Goal: Task Accomplishment & Management: Complete application form

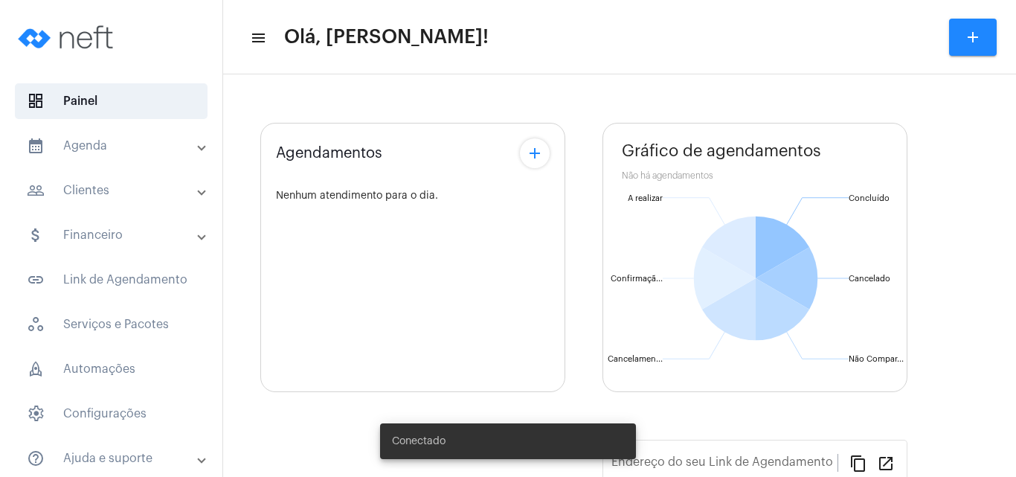
type input "[URL][DOMAIN_NAME]"
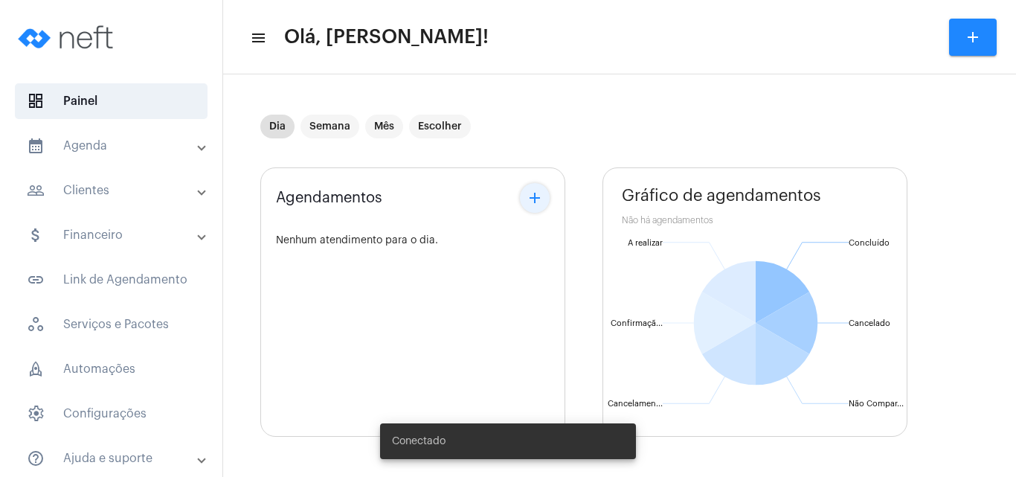
click at [536, 196] on mat-icon "add" at bounding box center [535, 198] width 18 height 18
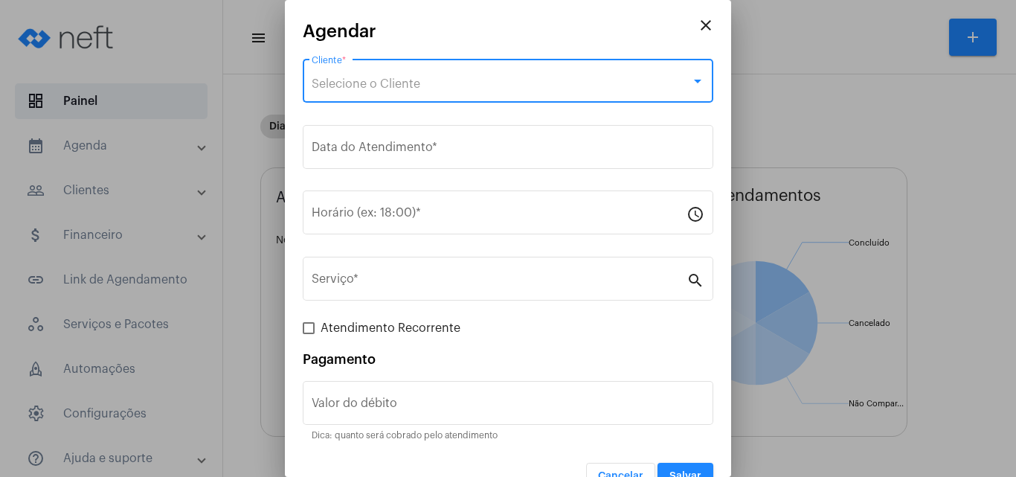
click at [473, 85] on div "Selecione o Cliente" at bounding box center [501, 83] width 379 height 13
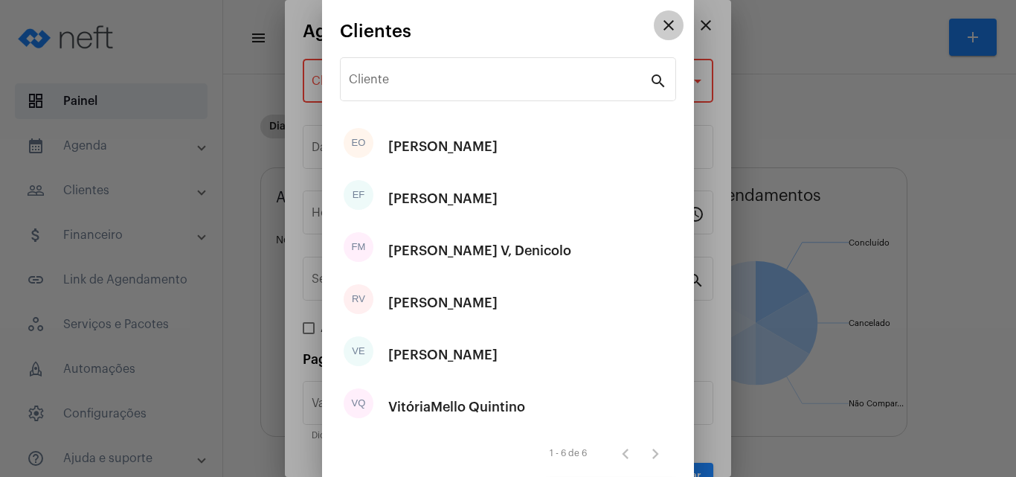
click at [664, 21] on mat-icon "close" at bounding box center [669, 25] width 18 height 18
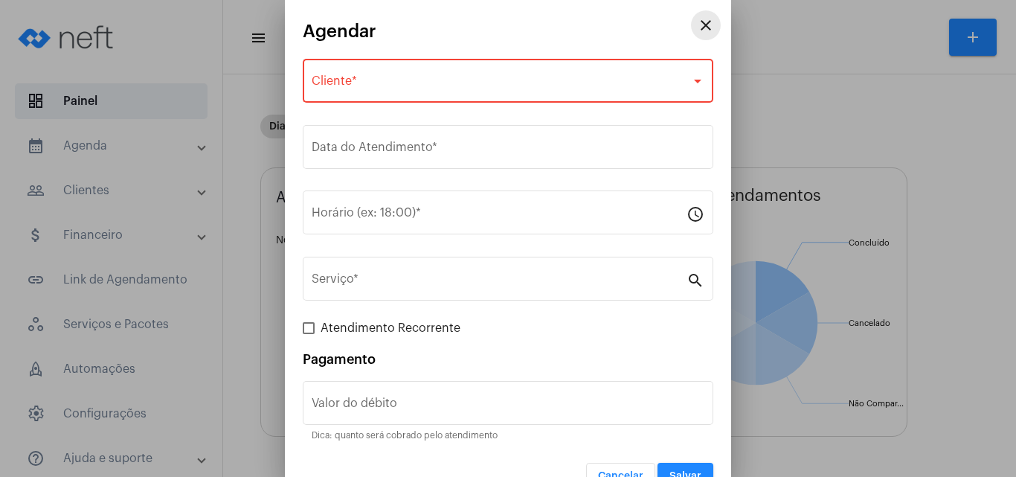
click at [697, 25] on mat-icon "close" at bounding box center [706, 25] width 18 height 18
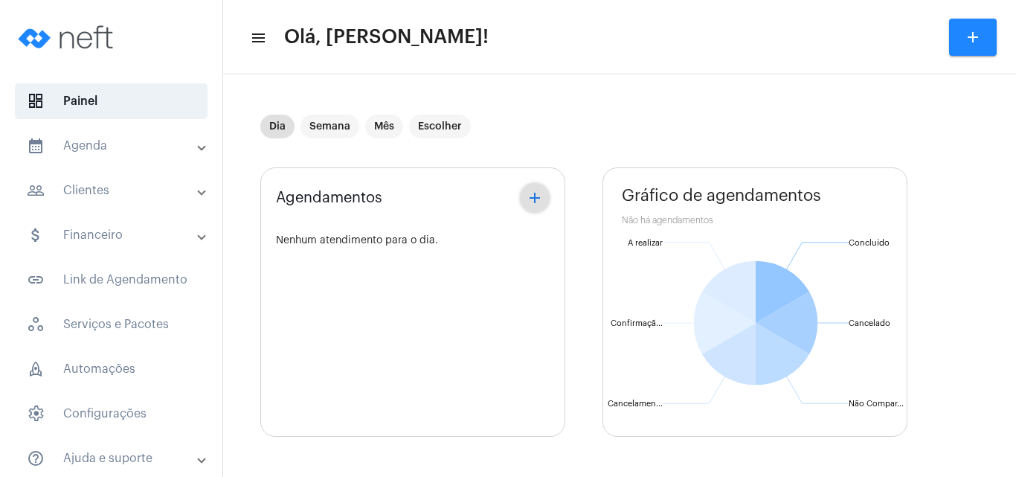
click at [100, 185] on mat-panel-title "people_outline Clientes" at bounding box center [113, 190] width 172 height 18
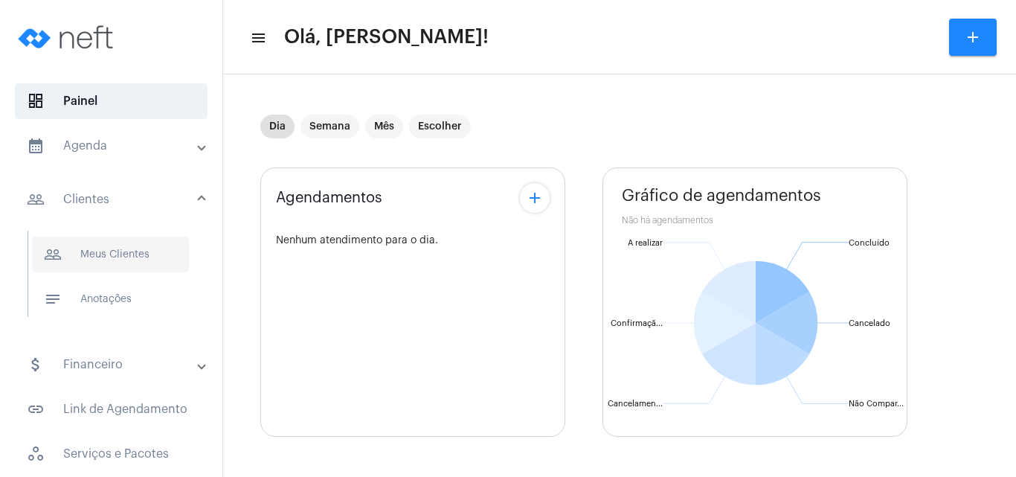
click at [119, 258] on span "people_outline Meus Clientes" at bounding box center [110, 255] width 157 height 36
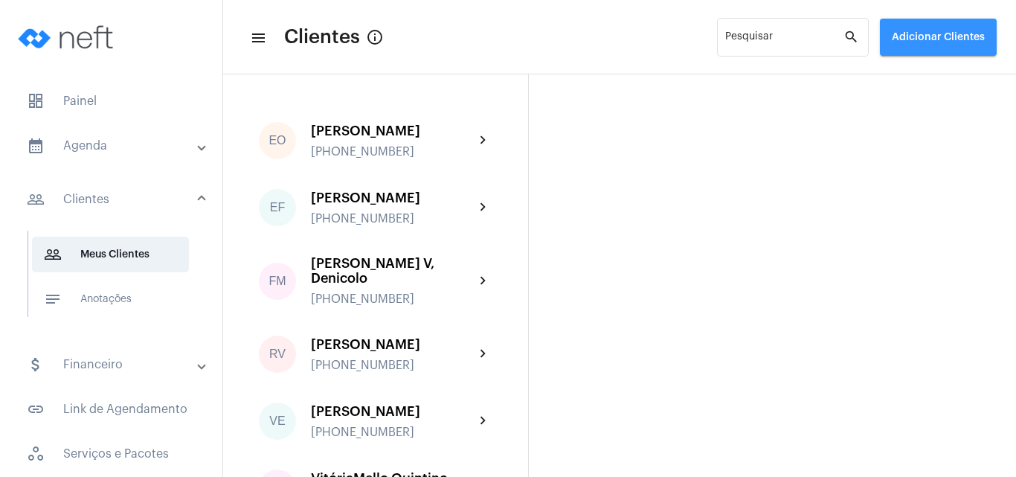
click at [959, 30] on button "Adicionar Clientes" at bounding box center [938, 37] width 117 height 37
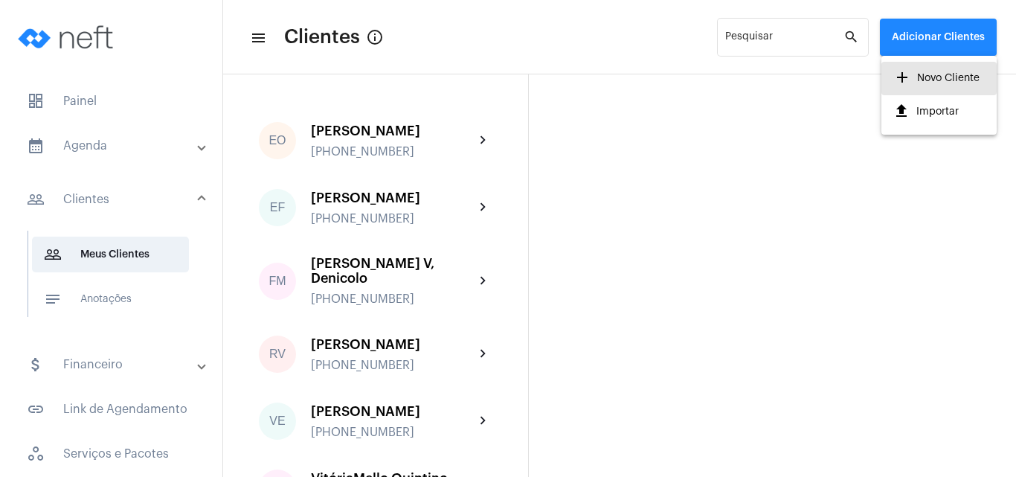
click at [957, 74] on span "add Novo Cliente" at bounding box center [936, 78] width 86 height 27
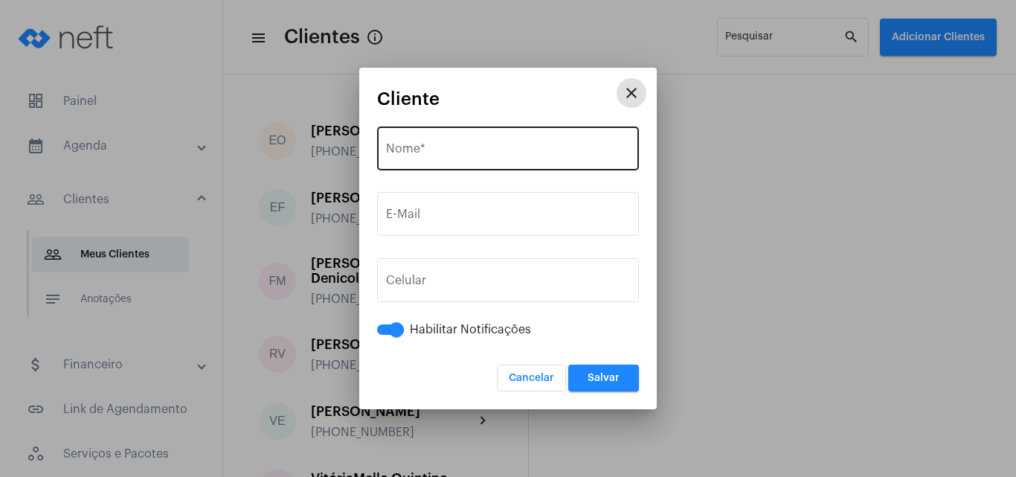
click at [400, 154] on input "Nome *" at bounding box center [508, 151] width 244 height 13
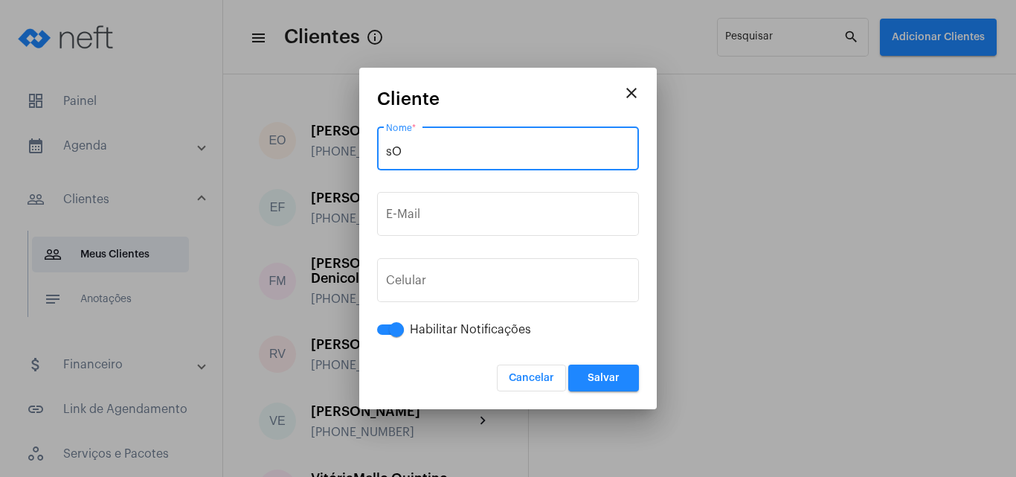
type input "s"
type input "Solange de [PERSON_NAME]"
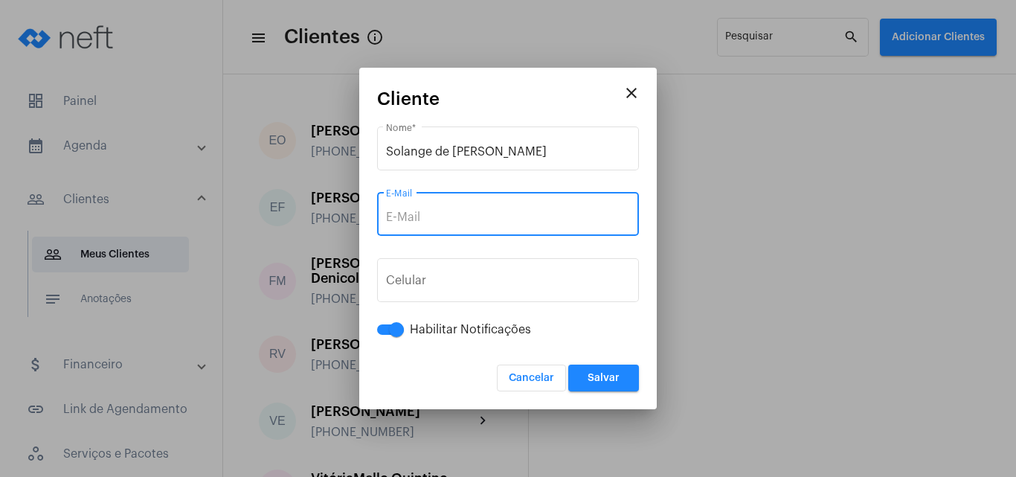
click at [435, 222] on input "E-Mail" at bounding box center [508, 216] width 244 height 13
paste input "[EMAIL_ADDRESS][DOMAIN_NAME]"
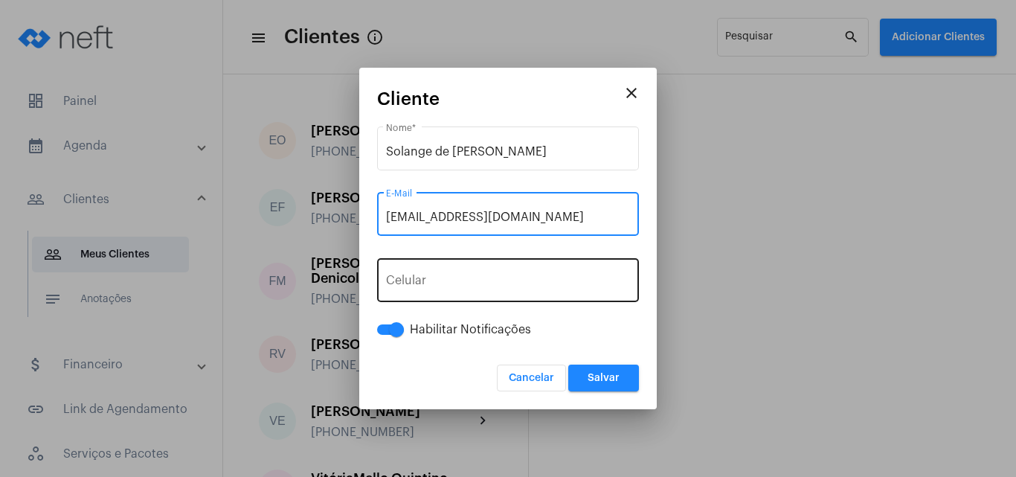
type input "[EMAIL_ADDRESS][DOMAIN_NAME]"
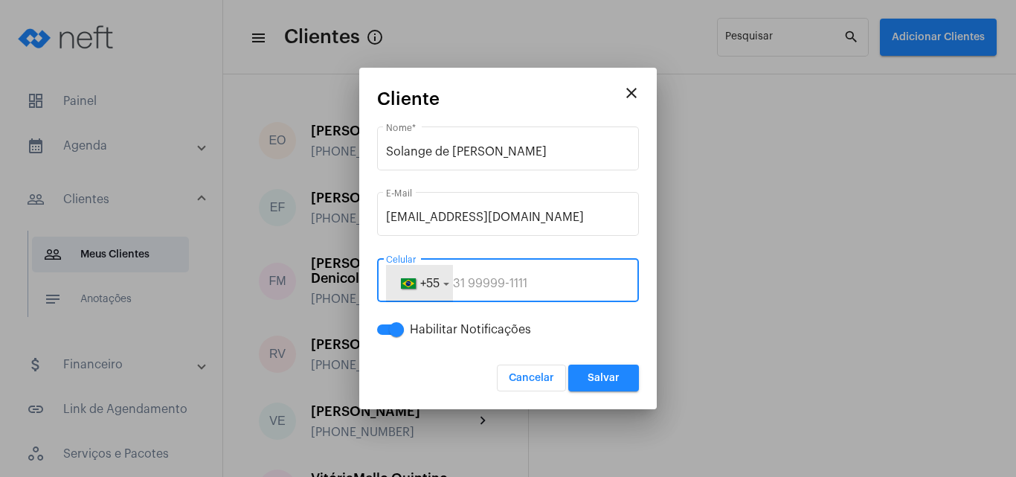
click at [415, 286] on span "button" at bounding box center [408, 283] width 18 height 10
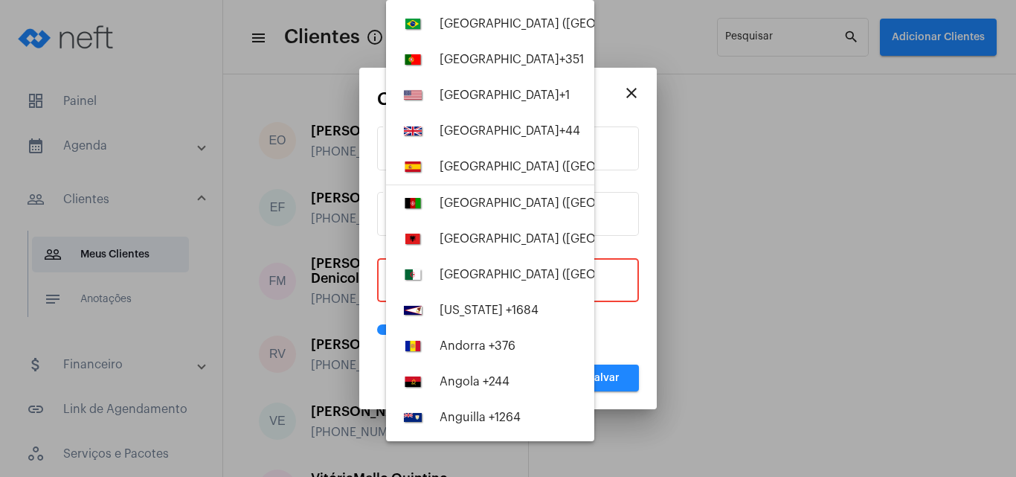
click at [606, 286] on div at bounding box center [508, 238] width 1016 height 477
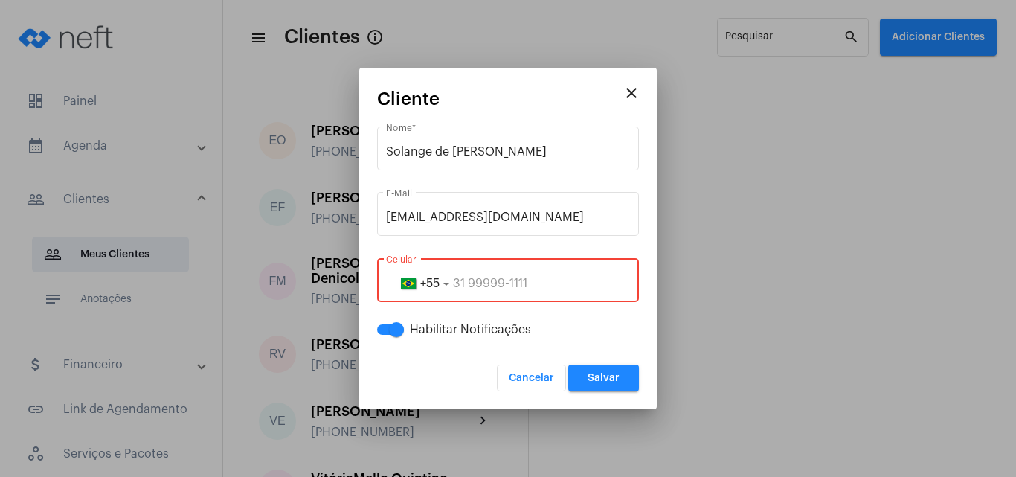
click at [510, 280] on input "tel" at bounding box center [508, 283] width 244 height 13
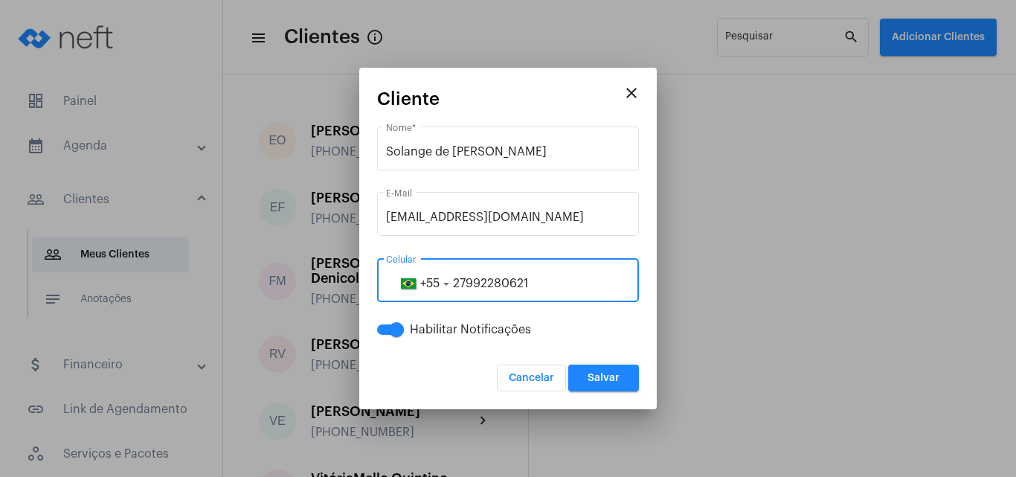
type input "27992280621"
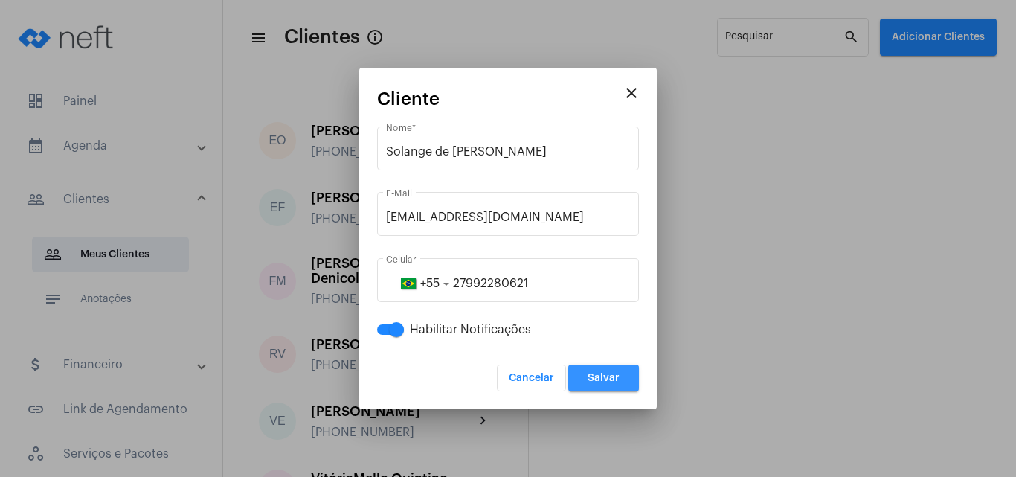
click at [602, 374] on span "Salvar" at bounding box center [604, 378] width 32 height 10
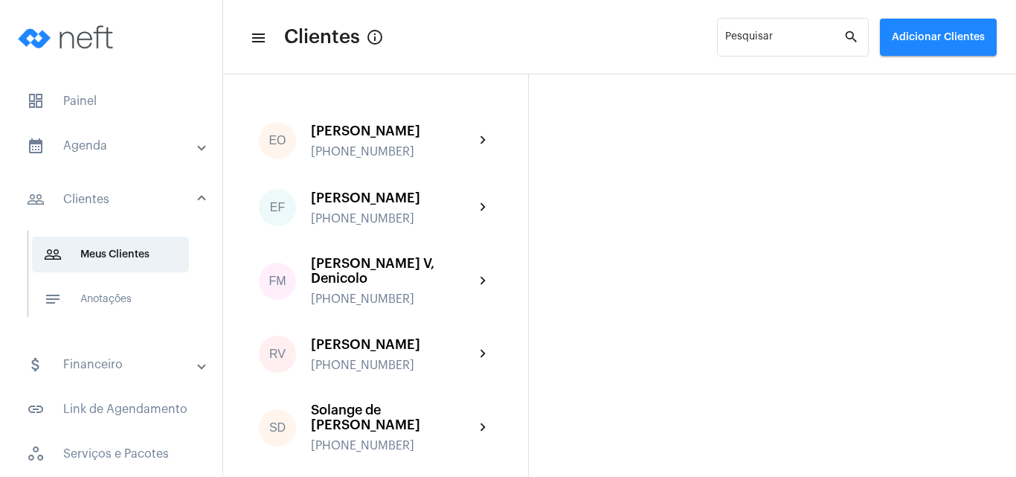
scroll to position [9, 0]
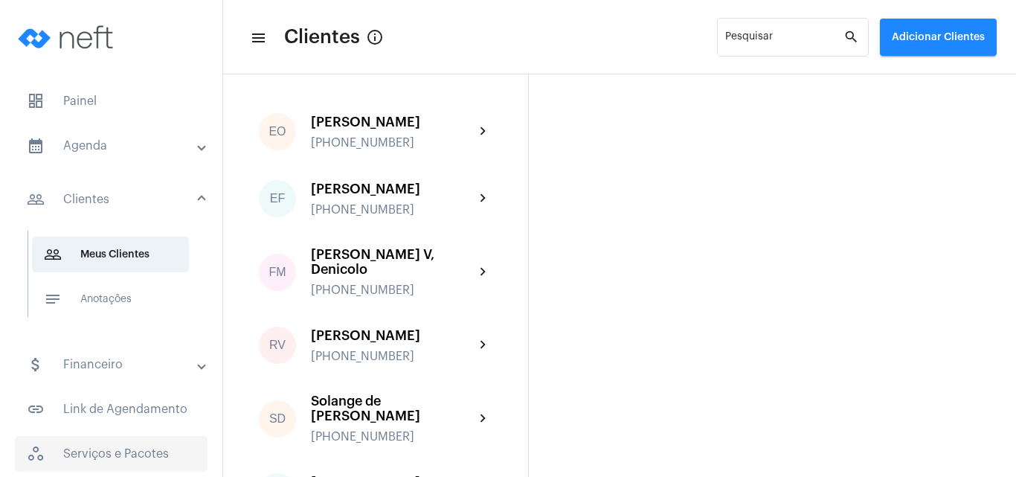
click at [110, 446] on span "workspaces_outlined Serviços e Pacotes" at bounding box center [111, 454] width 193 height 36
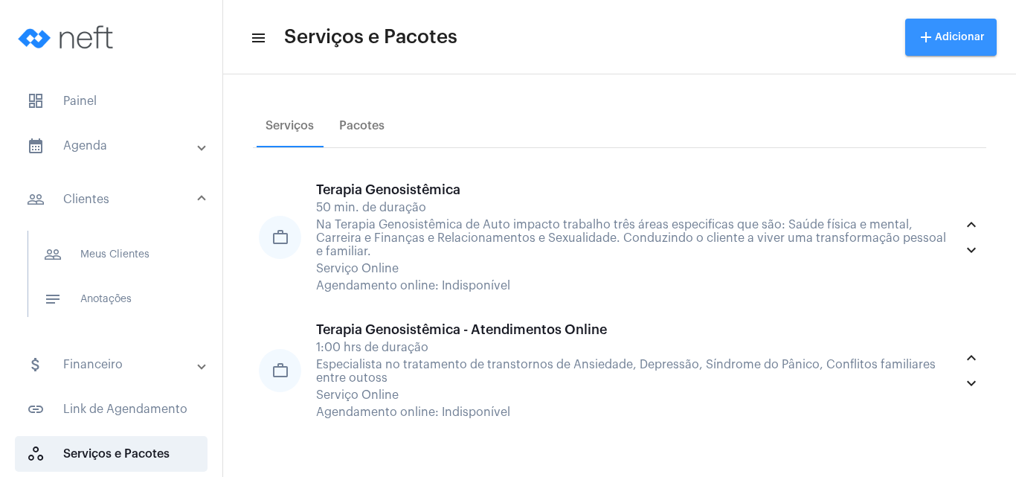
click at [961, 34] on span "add Adicionar" at bounding box center [951, 37] width 68 height 10
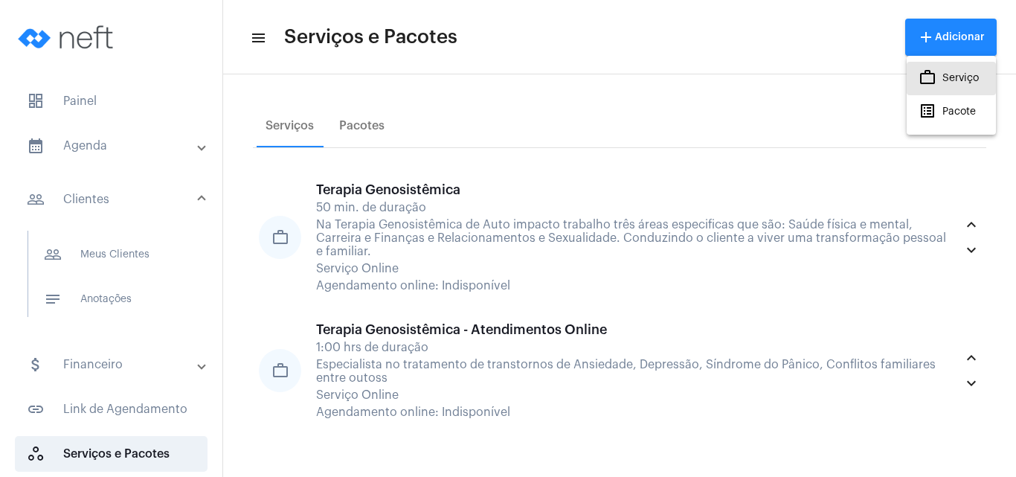
click at [962, 77] on span "work_outlined Serviço" at bounding box center [949, 78] width 60 height 27
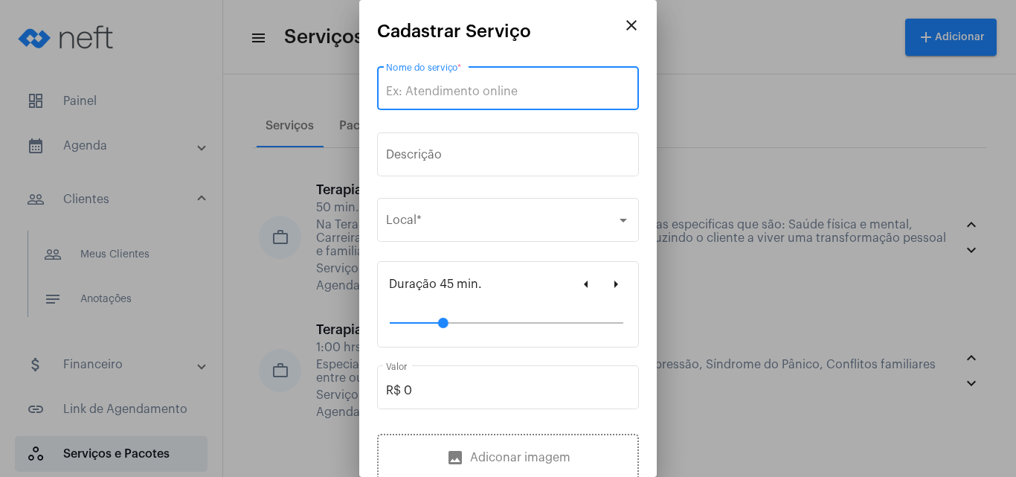
click at [490, 92] on input "Nome do serviço *" at bounding box center [508, 91] width 244 height 13
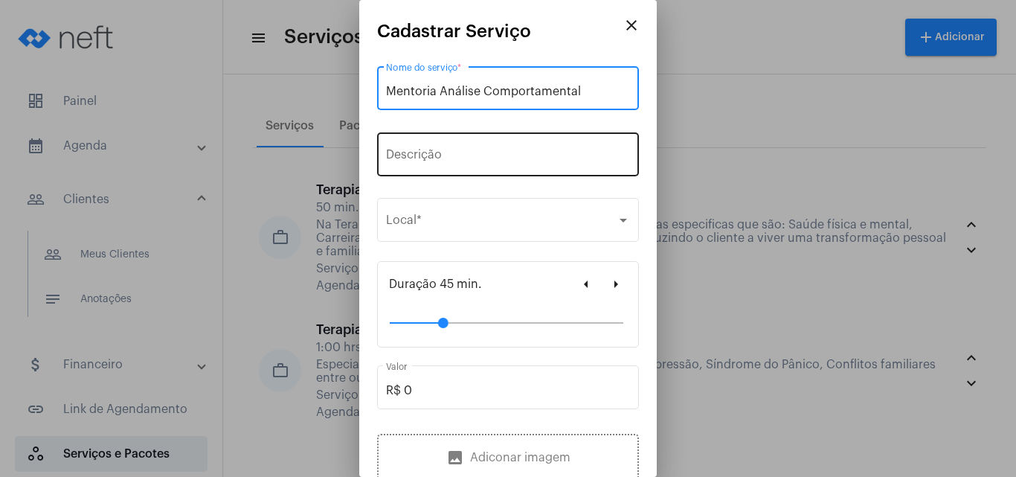
type input "Mentoria Análise Comportamental"
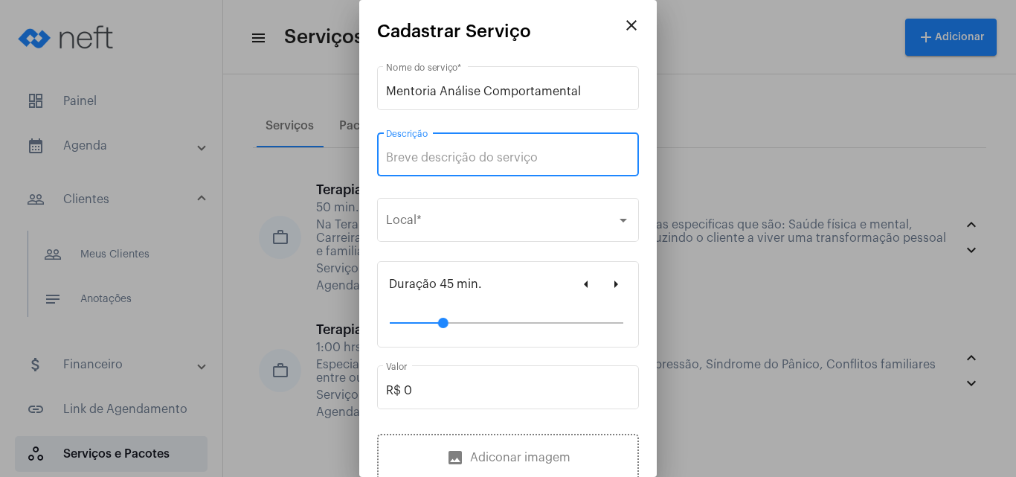
click at [489, 155] on input "Descrição" at bounding box center [508, 157] width 244 height 13
drag, startPoint x: 388, startPoint y: 153, endPoint x: 655, endPoint y: 143, distance: 267.2
click at [655, 143] on mat-dialog-container "close Cadastrar Serviço Mentoria Análise Comportamental Nome do serviço * Mento…" at bounding box center [508, 238] width 298 height 477
paste input "Descubra quem você é em essência e como suas emoções influenciam suas decisões,…"
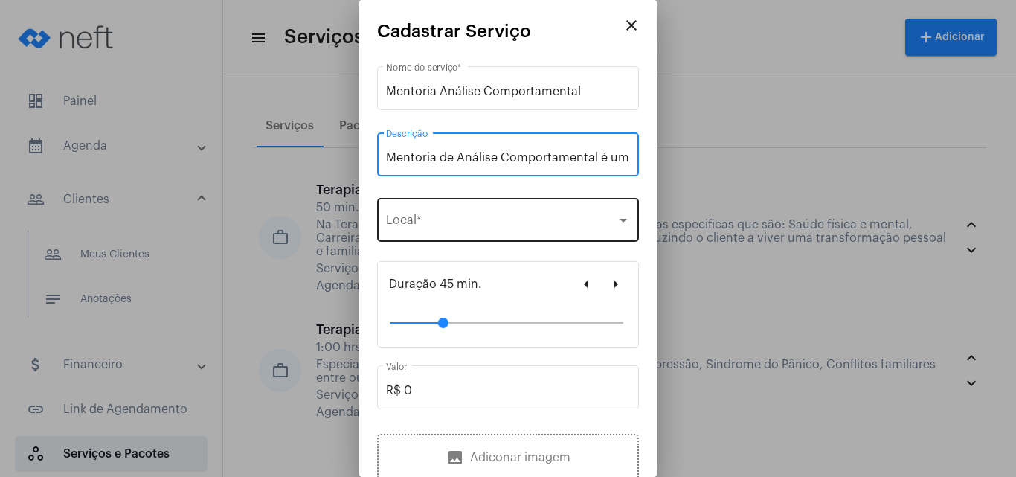
type input "Mentoria de Análise Comportamental é um processo de autoconhecimento profundo q…"
click at [553, 231] on div "Selecione o local Local *" at bounding box center [508, 218] width 244 height 47
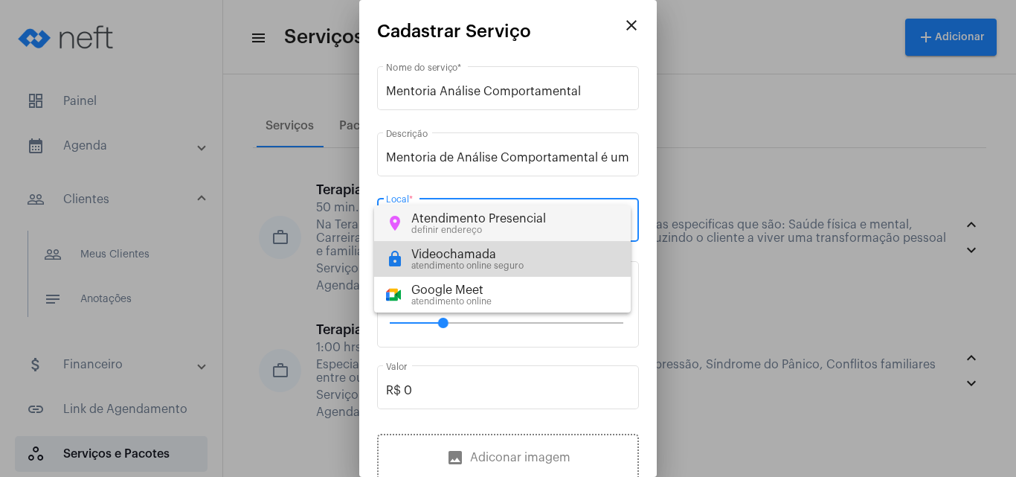
click at [463, 249] on div "Videochamada" at bounding box center [467, 254] width 112 height 13
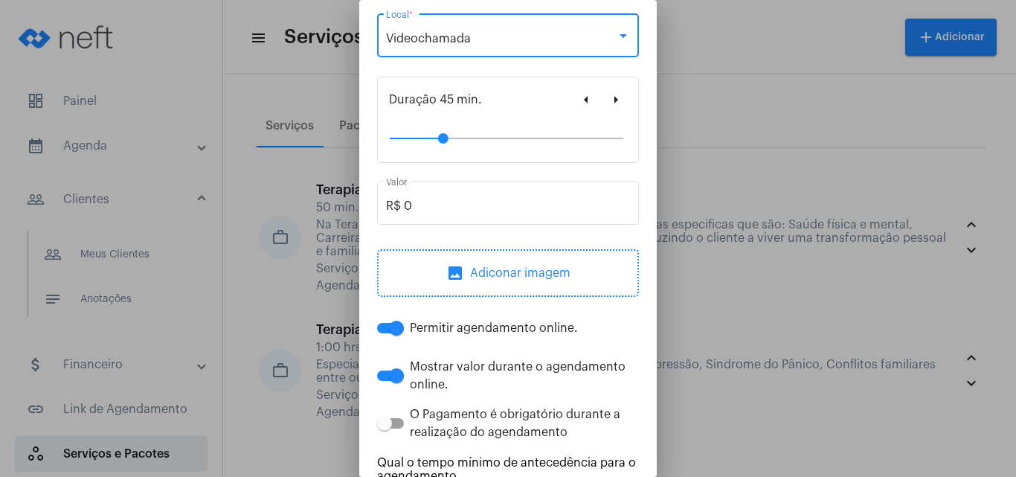
scroll to position [199, 0]
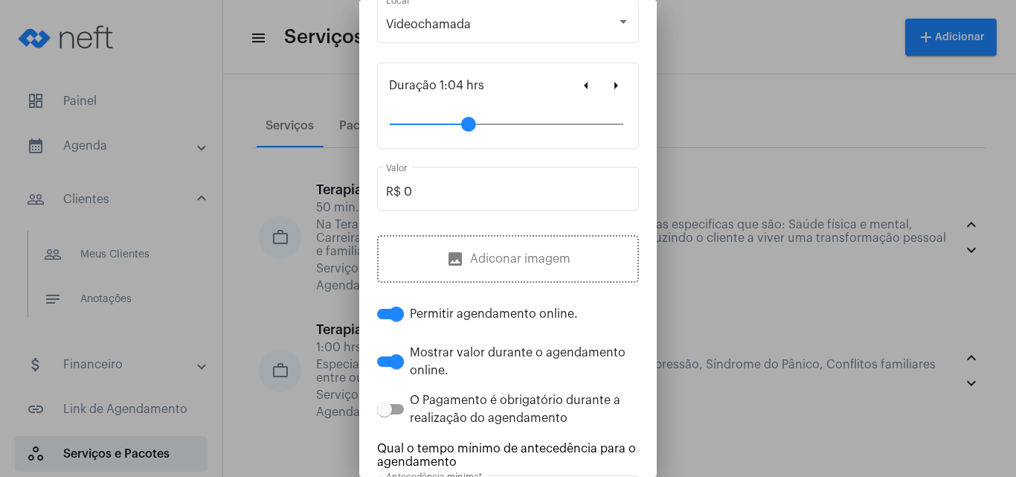
click at [465, 124] on div "64" at bounding box center [507, 123] width 234 height 1
click at [460, 123] on div at bounding box center [463, 124] width 15 height 15
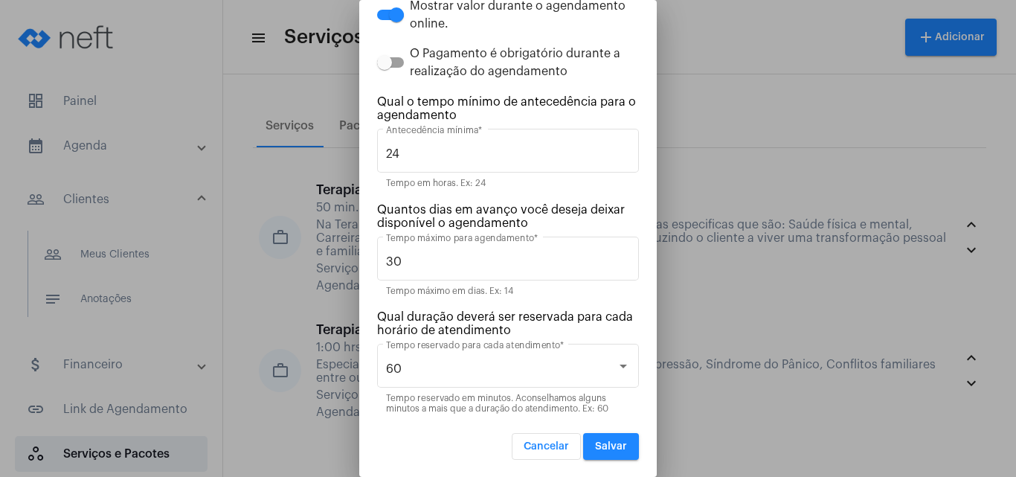
scroll to position [546, 0]
click at [606, 441] on span "Salvar" at bounding box center [611, 445] width 32 height 10
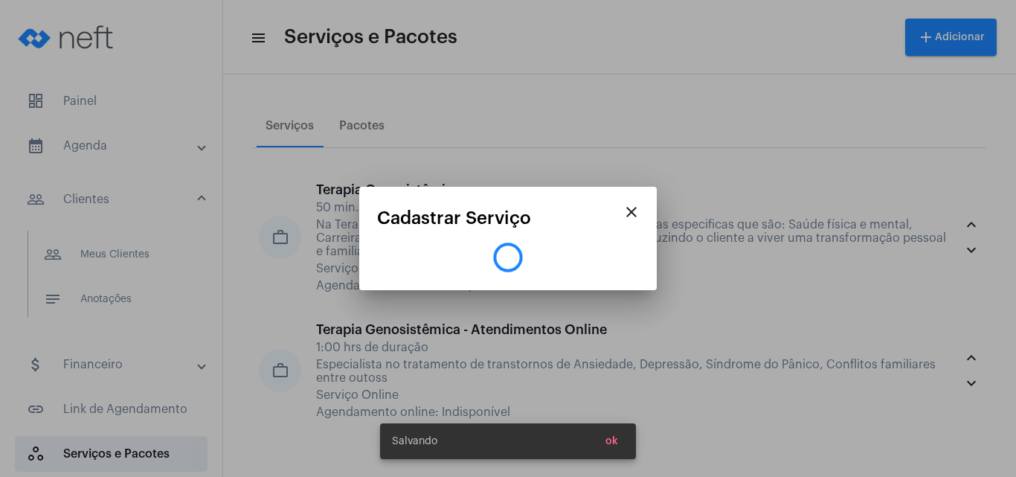
scroll to position [0, 0]
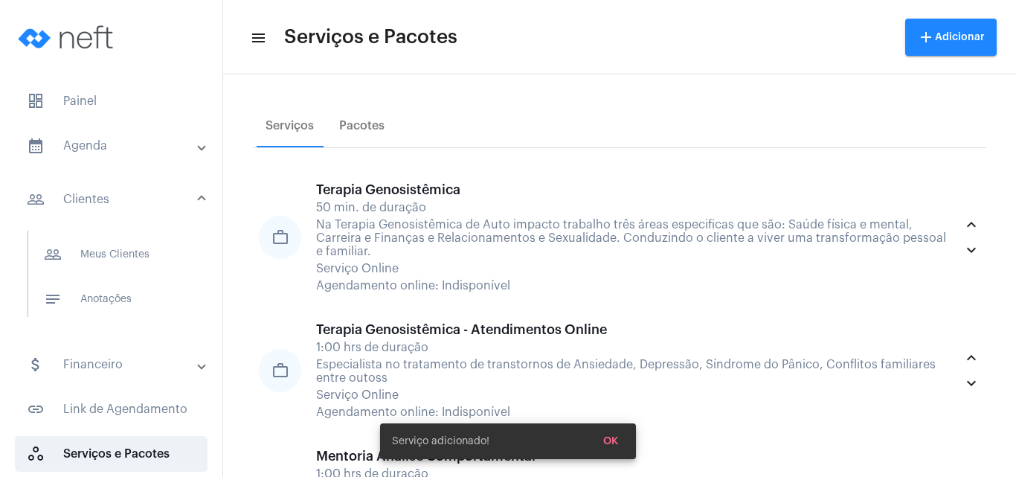
click at [100, 194] on mat-panel-title "people_outline Clientes" at bounding box center [113, 199] width 172 height 18
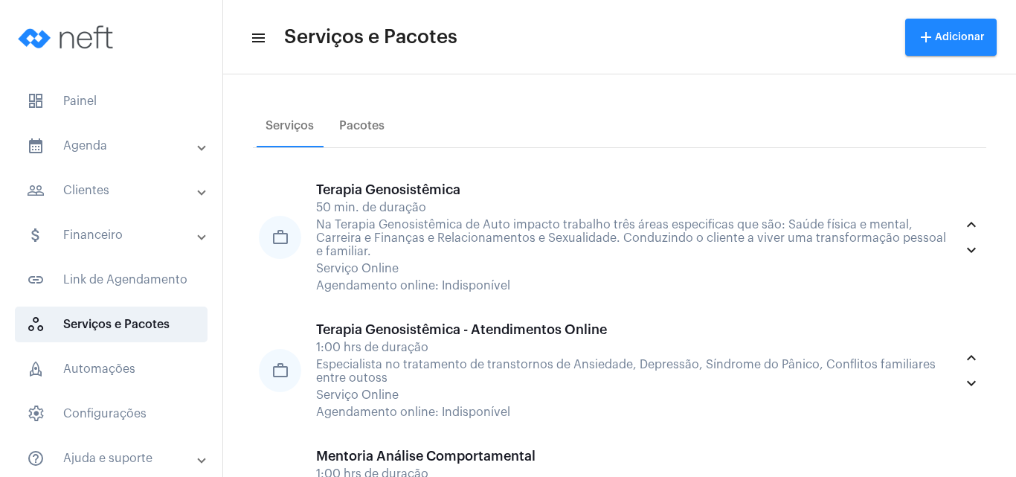
click at [100, 174] on mat-expansion-panel-header "people_outline Clientes" at bounding box center [115, 191] width 213 height 36
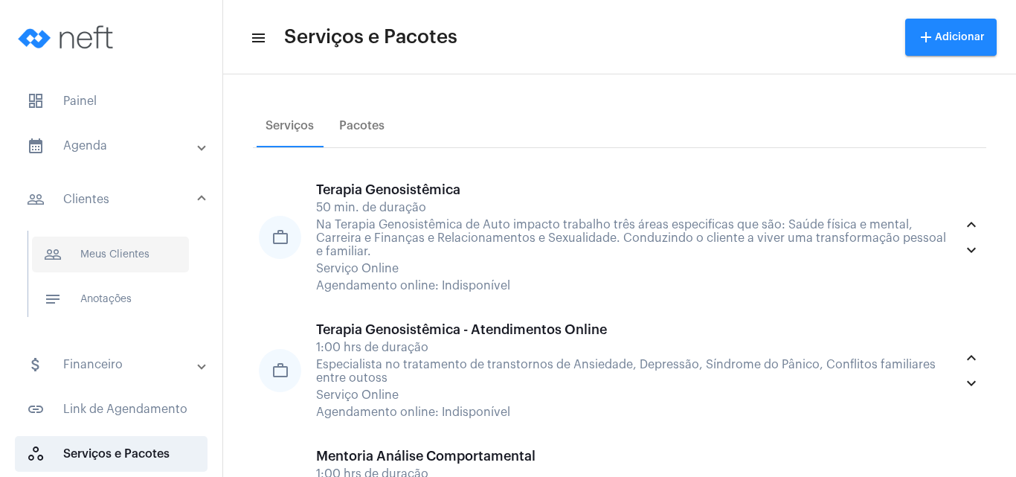
click at [131, 251] on span "people_outline Meus Clientes" at bounding box center [110, 255] width 157 height 36
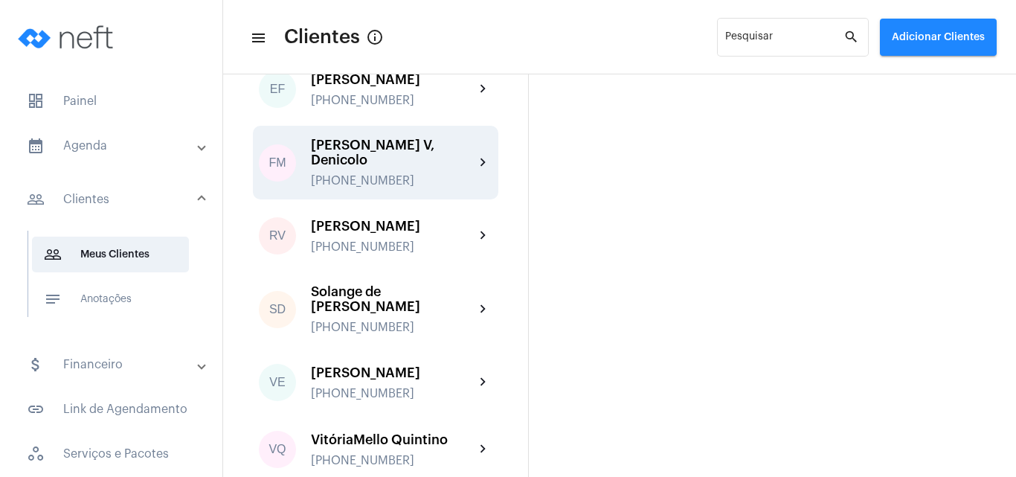
scroll to position [9, 0]
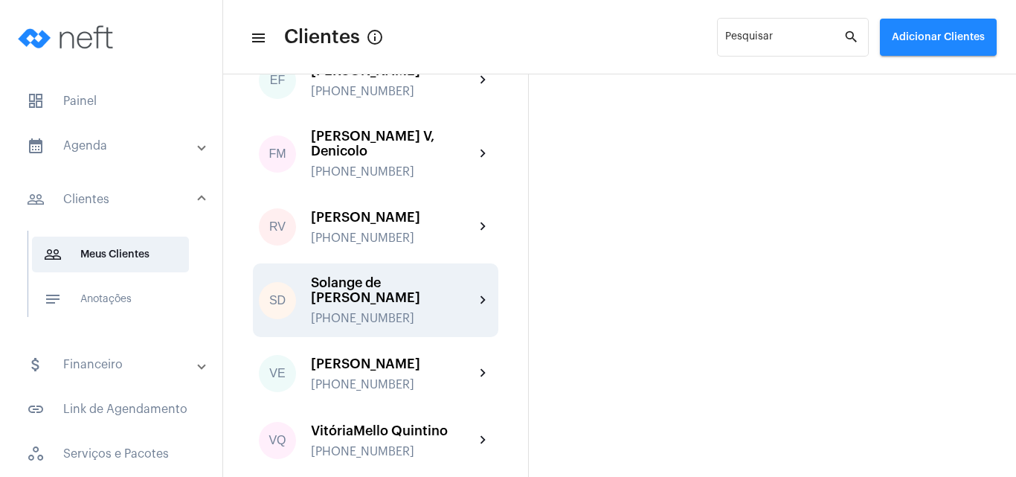
click at [374, 286] on div "Solange de [PERSON_NAME]" at bounding box center [393, 290] width 164 height 30
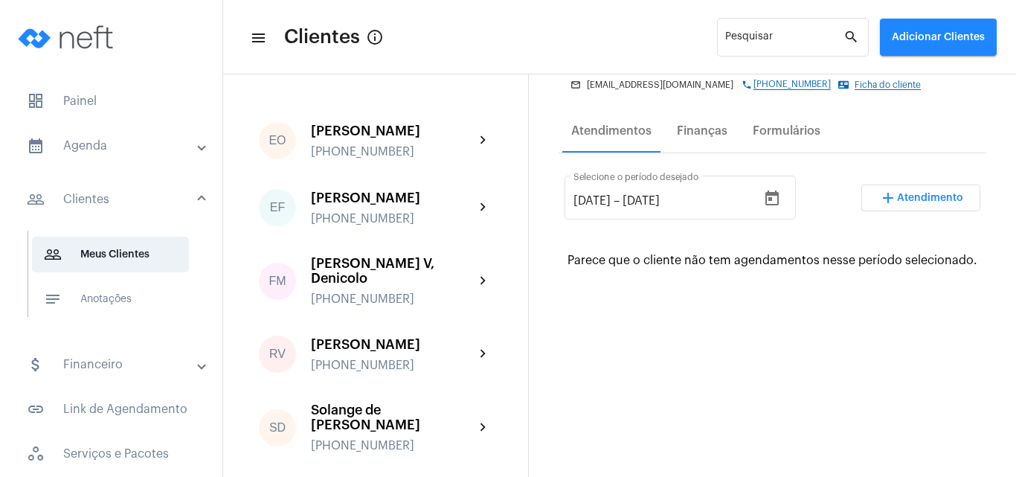
scroll to position [199, 0]
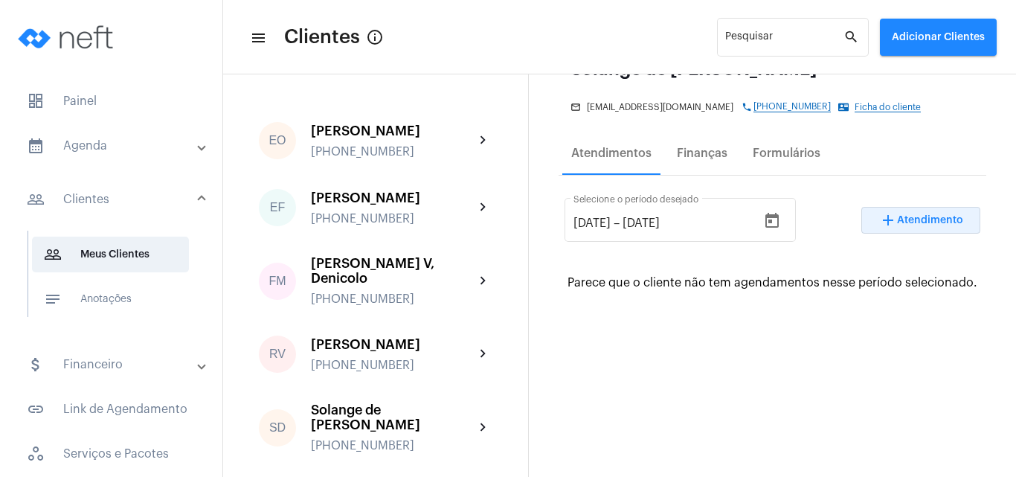
click at [914, 216] on span "Atendimento" at bounding box center [930, 220] width 66 height 10
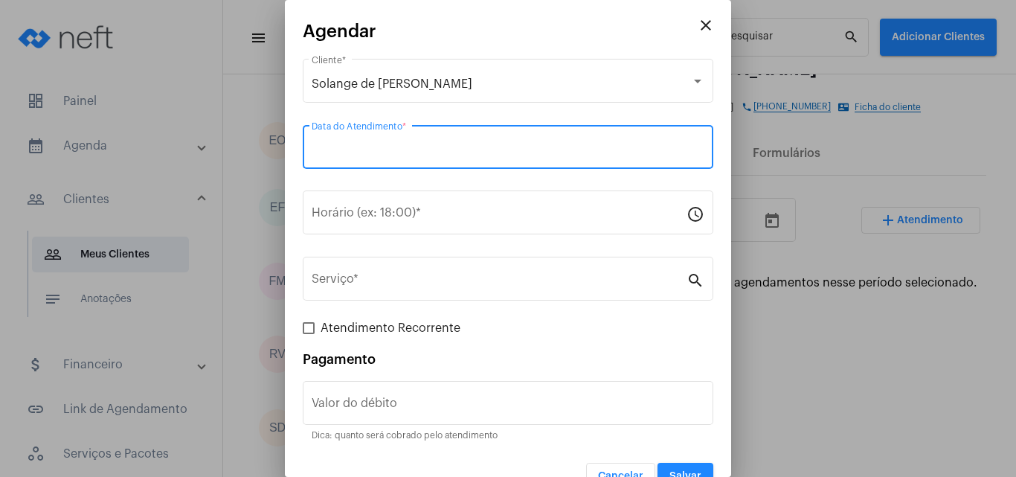
click at [588, 148] on input "Data do Atendimento *" at bounding box center [508, 150] width 393 height 13
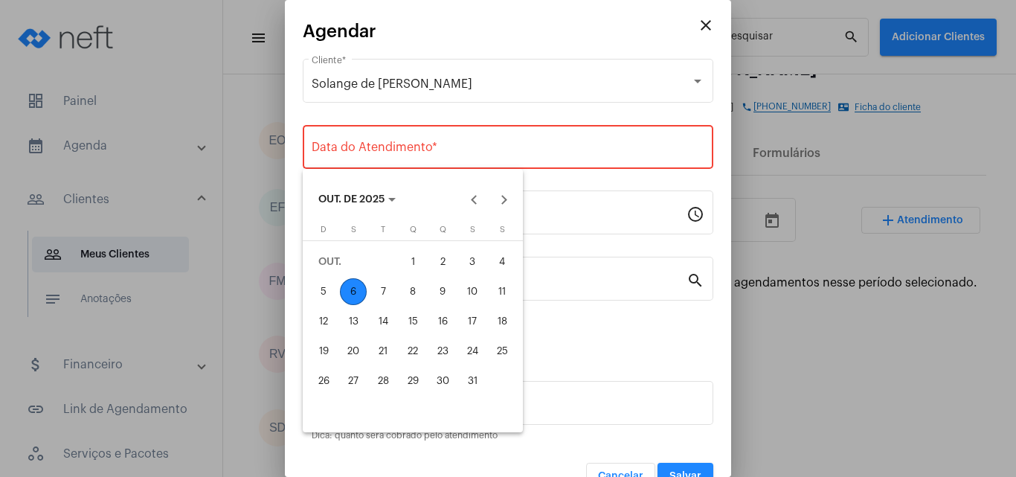
click at [354, 289] on div "6" at bounding box center [353, 291] width 27 height 27
type input "[DATE]"
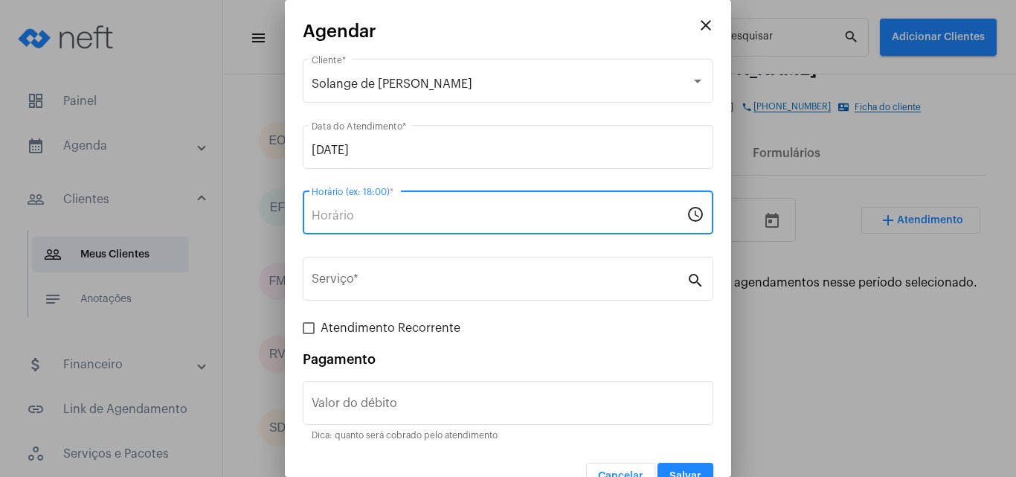
click at [353, 216] on input "Horário (ex: 18:00) *" at bounding box center [499, 215] width 375 height 13
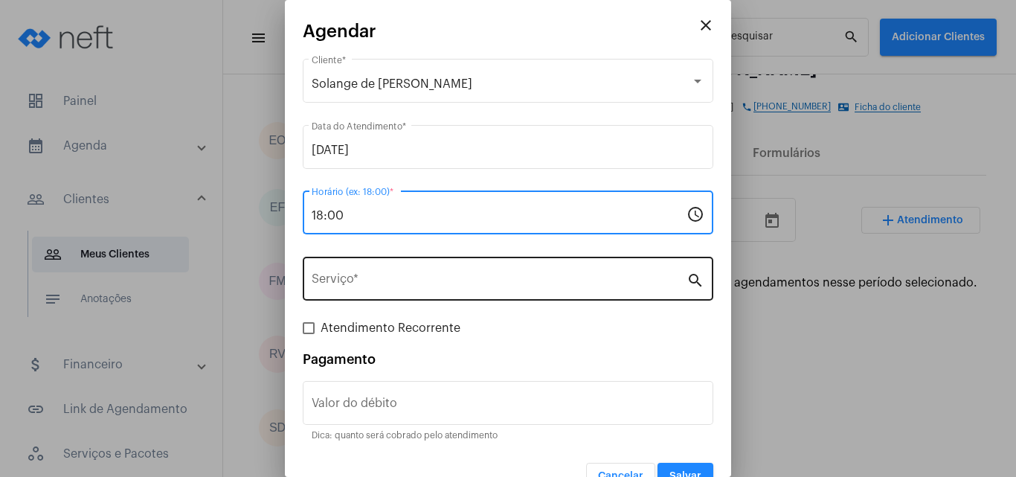
type input "18:00"
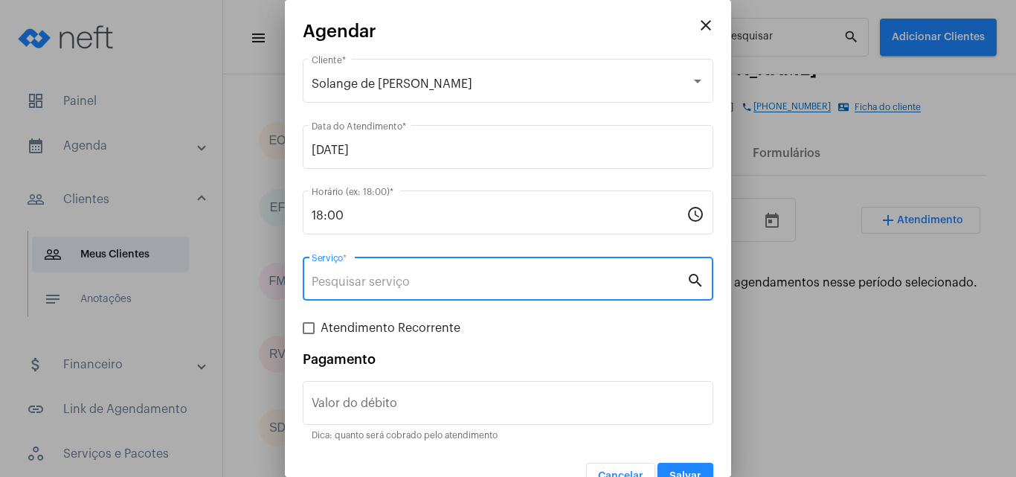
click at [369, 277] on input "Serviço *" at bounding box center [499, 281] width 375 height 13
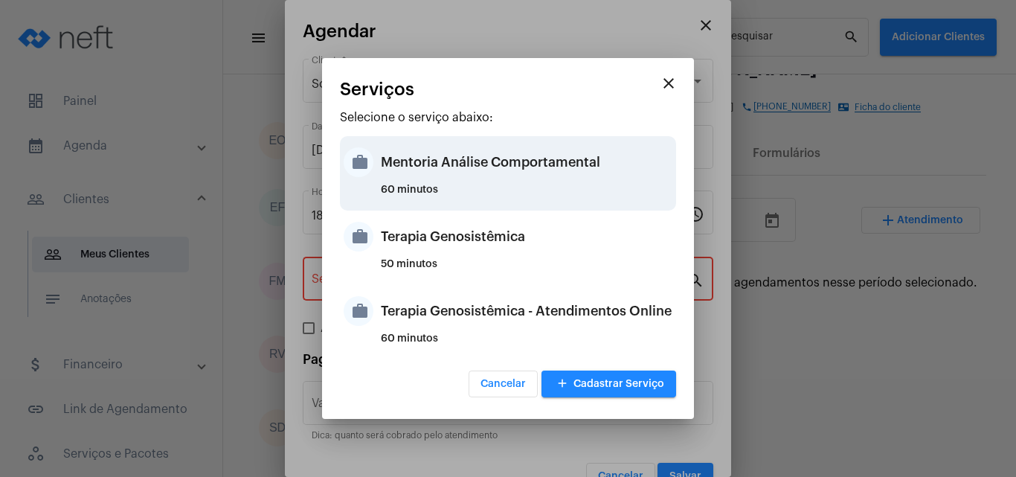
click at [480, 167] on div "Mentoria Análise Comportamental" at bounding box center [527, 162] width 292 height 45
type input "Mentoria Análise Comportamental"
type input "R$ 0"
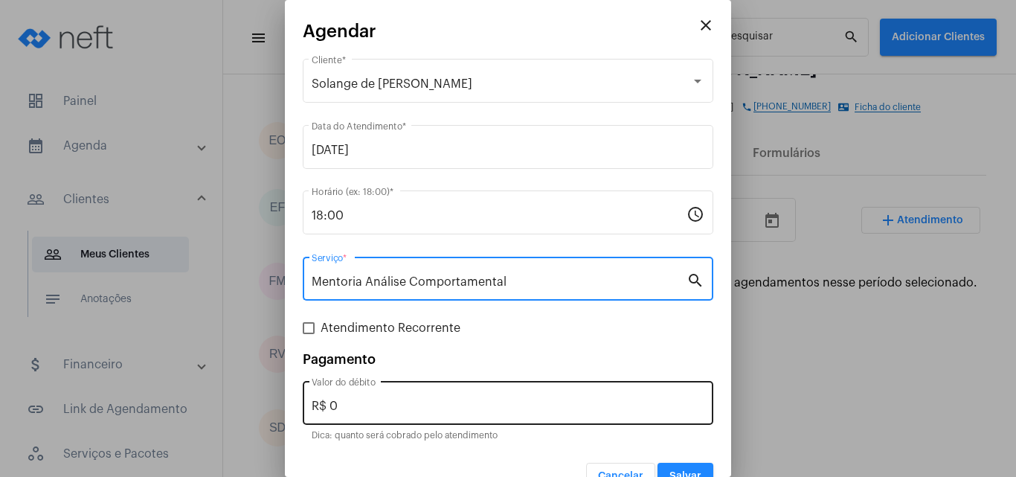
scroll to position [30, 0]
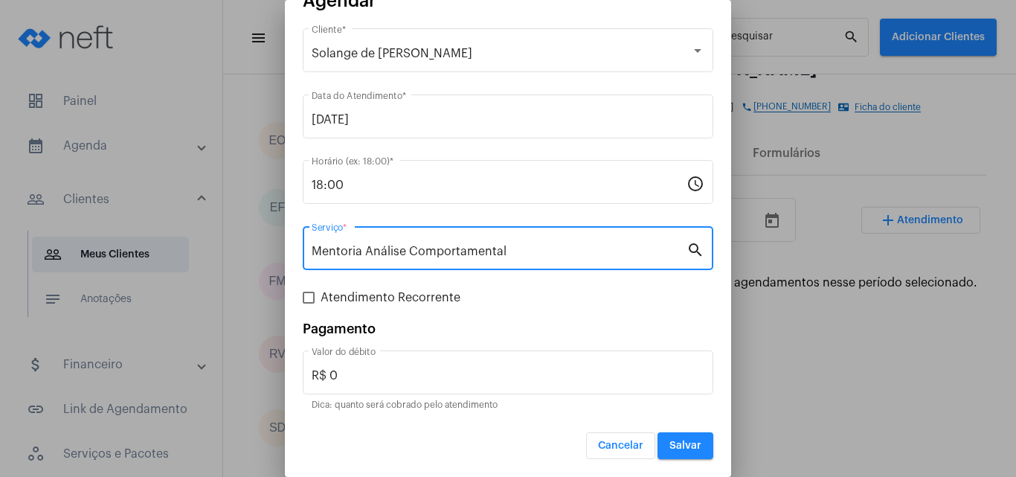
click at [683, 446] on span "Salvar" at bounding box center [685, 445] width 32 height 10
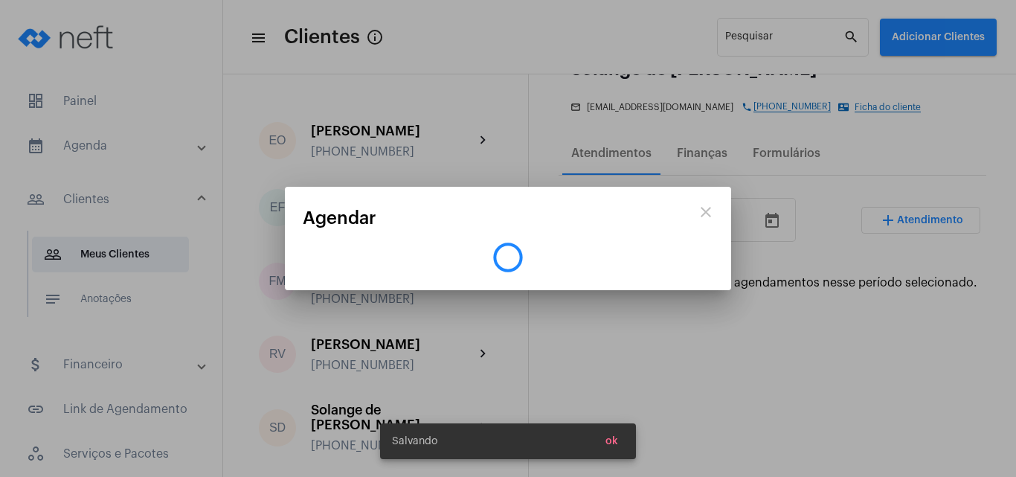
scroll to position [0, 0]
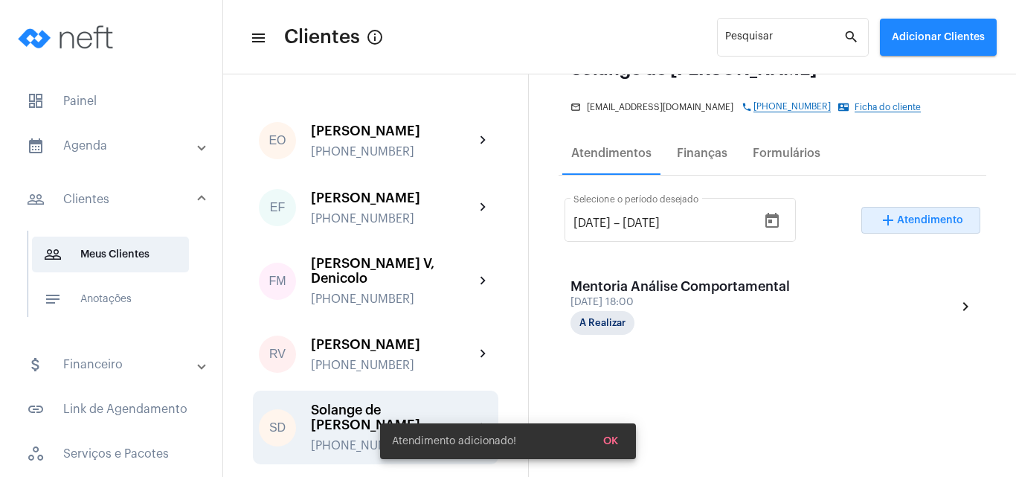
click at [357, 409] on div "Solange de [PERSON_NAME]" at bounding box center [393, 417] width 164 height 30
